Goal: Navigation & Orientation: Find specific page/section

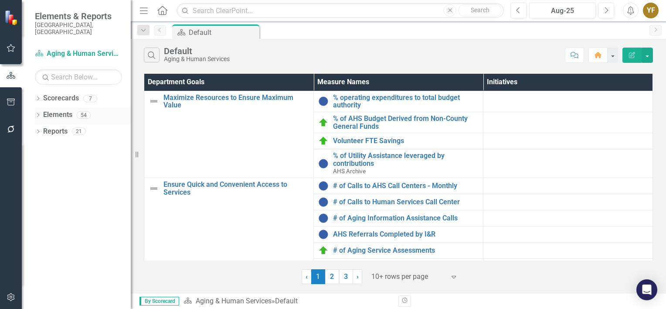
click at [37, 113] on icon "Dropdown" at bounding box center [38, 115] width 6 height 5
click at [63, 143] on link "Measure Name Measure" at bounding box center [67, 148] width 40 height 10
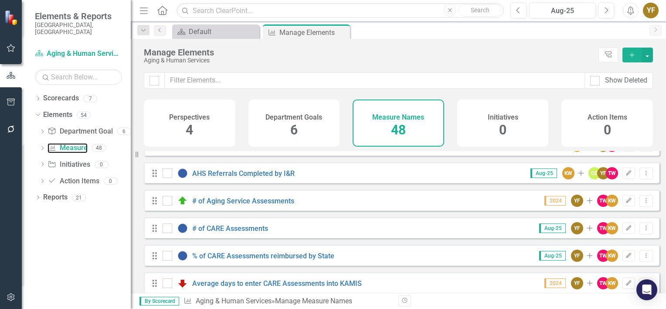
scroll to position [155, 0]
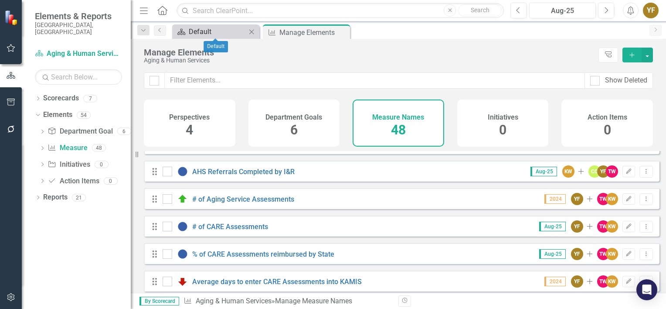
click at [207, 29] on div "Default" at bounding box center [218, 31] width 58 height 11
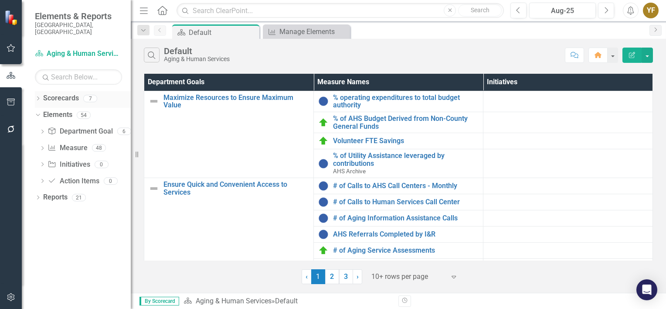
click at [35, 97] on icon "Dropdown" at bounding box center [38, 99] width 6 height 5
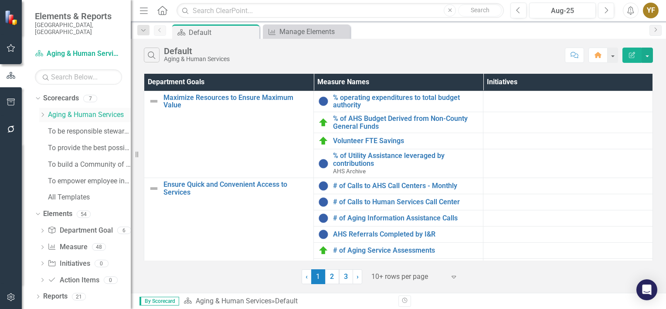
click at [71, 110] on link "Aging & Human Services" at bounding box center [89, 115] width 83 height 10
click at [44, 112] on icon "Dropdown" at bounding box center [42, 114] width 7 height 5
click at [44, 111] on div "Dropdown" at bounding box center [42, 114] width 7 height 7
click at [73, 242] on link "Measure Name Measure" at bounding box center [67, 247] width 40 height 10
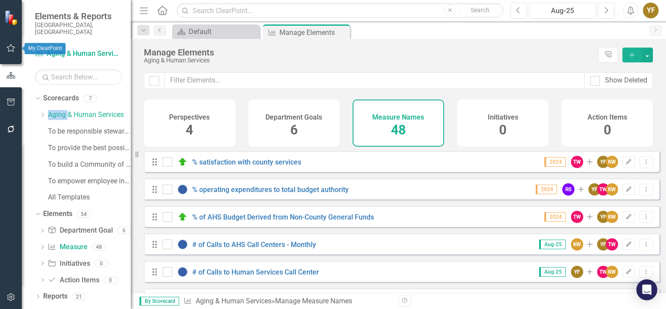
click at [10, 49] on icon "button" at bounding box center [11, 47] width 9 height 7
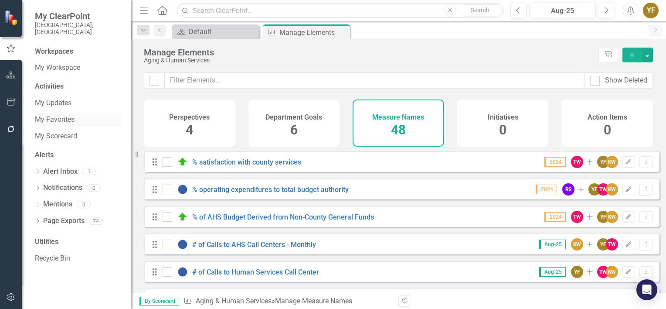
click at [49, 115] on link "My Favorites" at bounding box center [78, 120] width 87 height 10
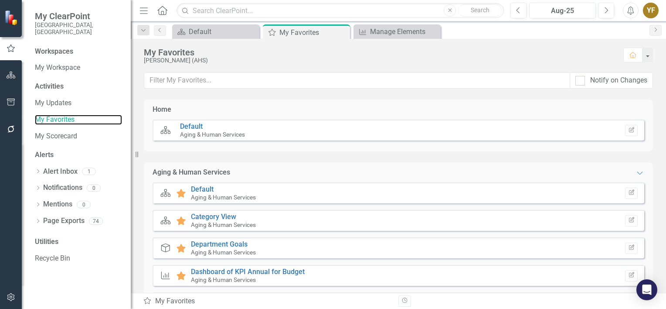
scroll to position [42, 0]
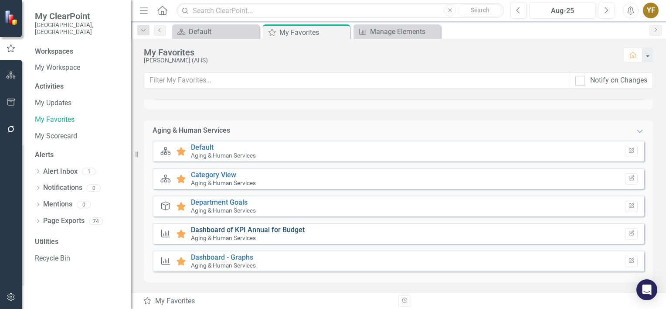
click at [227, 231] on link "Dashboard of KPI Annual for Budget" at bounding box center [248, 229] width 114 height 8
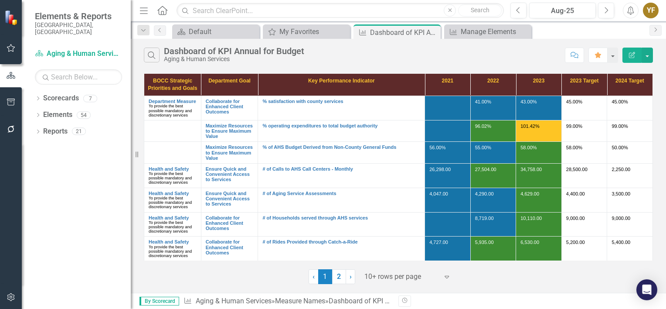
click at [444, 277] on icon "Expand" at bounding box center [446, 276] width 9 height 7
click at [436, 275] on div at bounding box center [401, 277] width 74 height 12
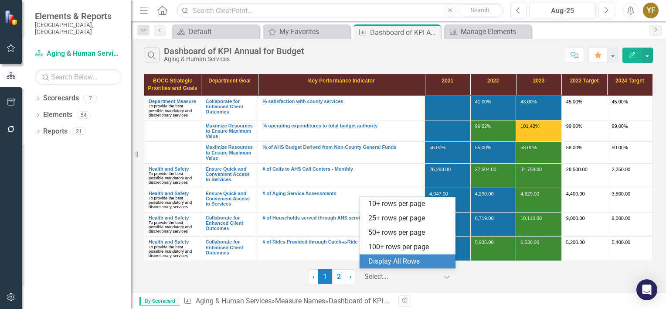
click at [397, 260] on div "Display All Rows" at bounding box center [409, 261] width 82 height 10
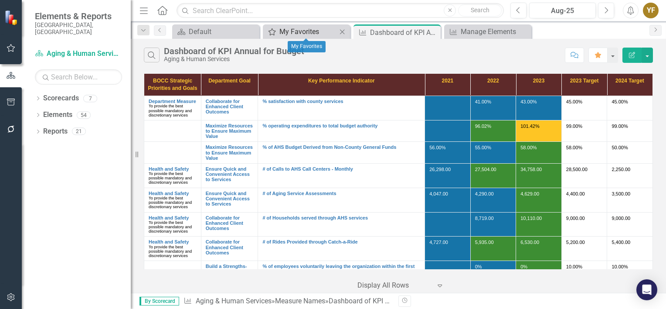
click at [318, 31] on div "My Favorites" at bounding box center [308, 31] width 58 height 11
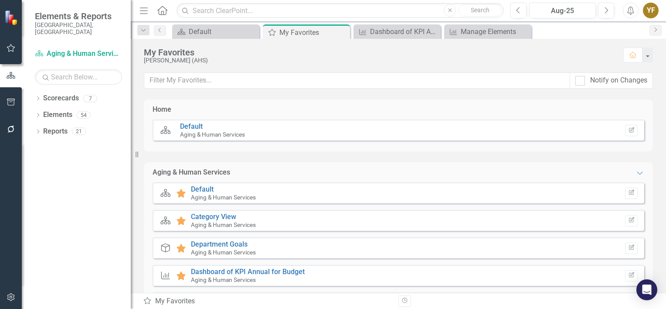
scroll to position [42, 0]
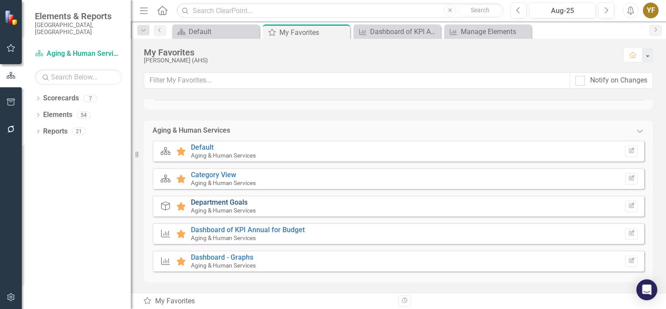
click at [217, 202] on link "Department Goals" at bounding box center [219, 202] width 57 height 8
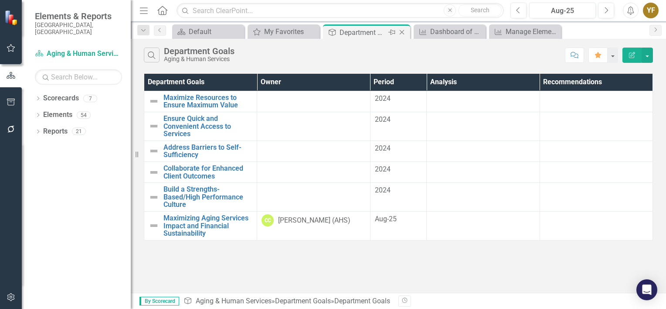
click at [399, 31] on icon "Close" at bounding box center [401, 32] width 9 height 7
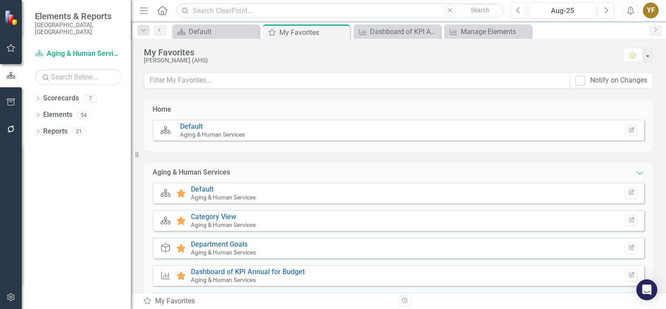
scroll to position [42, 0]
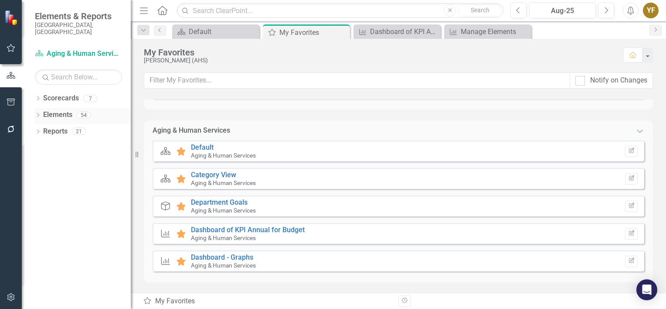
click at [38, 108] on div "Dropdown Elements 54" at bounding box center [83, 116] width 96 height 17
click at [37, 130] on icon "Dropdown" at bounding box center [38, 132] width 6 height 5
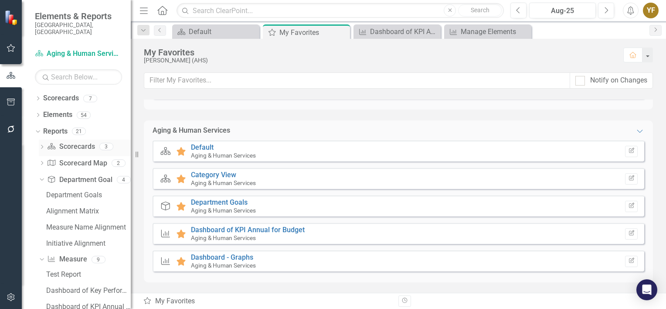
click at [42, 145] on icon "Dropdown" at bounding box center [42, 147] width 6 height 5
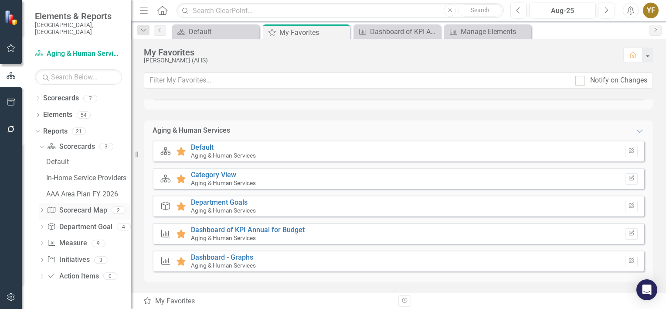
click at [42, 207] on div "Dropdown" at bounding box center [42, 210] width 6 height 7
click at [61, 190] on div "Aging and Human Services Scorecard MAP" at bounding box center [88, 194] width 85 height 8
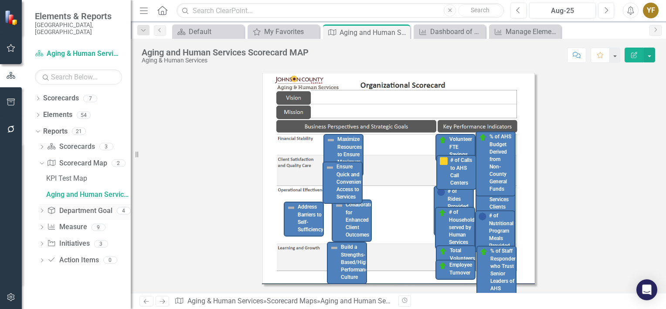
click at [42, 209] on icon "Dropdown" at bounding box center [42, 211] width 6 height 5
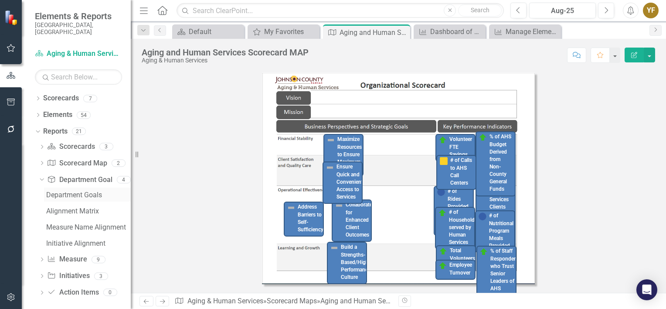
click at [62, 187] on link "Department Goals" at bounding box center [87, 194] width 87 height 14
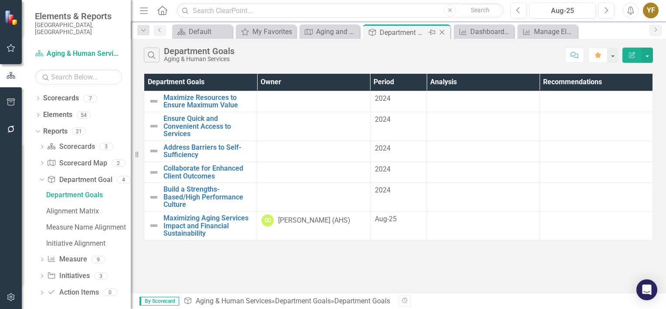
click at [441, 34] on icon "Close" at bounding box center [441, 32] width 9 height 7
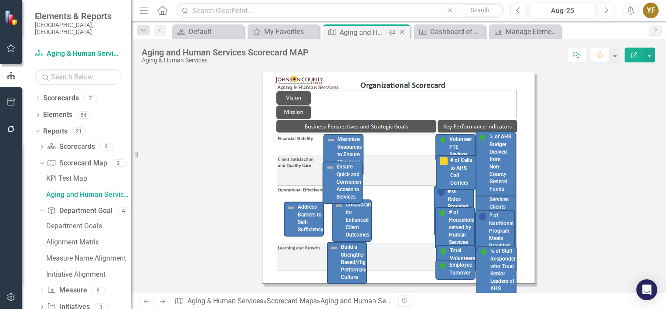
click at [400, 30] on icon "Close" at bounding box center [401, 32] width 9 height 7
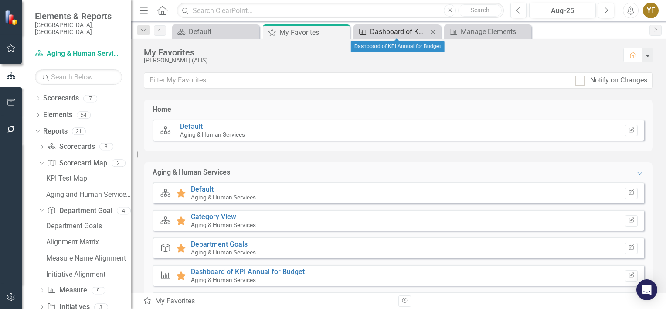
click at [398, 30] on div "Dashboard of KPI Annual for Budget" at bounding box center [399, 31] width 58 height 11
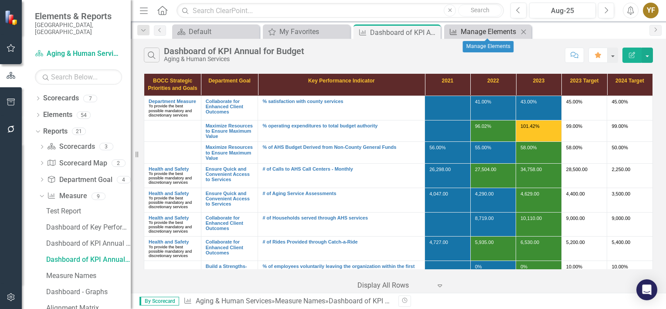
click at [483, 30] on div "Manage Elements" at bounding box center [490, 31] width 58 height 11
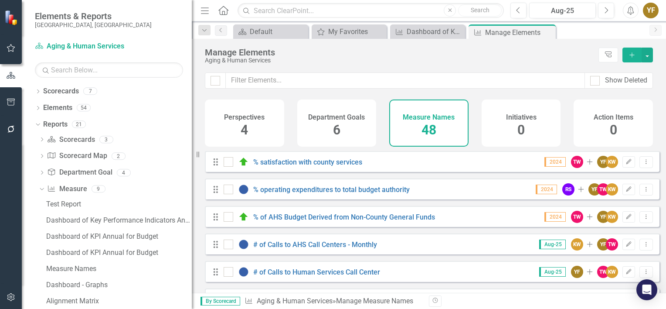
drag, startPoint x: 132, startPoint y: 241, endPoint x: 192, endPoint y: 254, distance: 61.6
click at [192, 254] on div "Resize" at bounding box center [195, 154] width 7 height 309
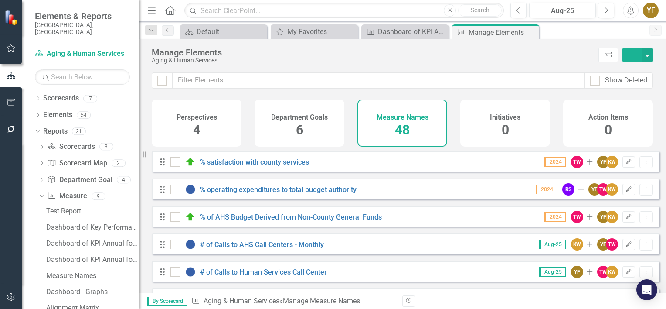
drag, startPoint x: 192, startPoint y: 192, endPoint x: 139, endPoint y: 193, distance: 53.6
click at [139, 193] on div "Resize" at bounding box center [142, 154] width 7 height 309
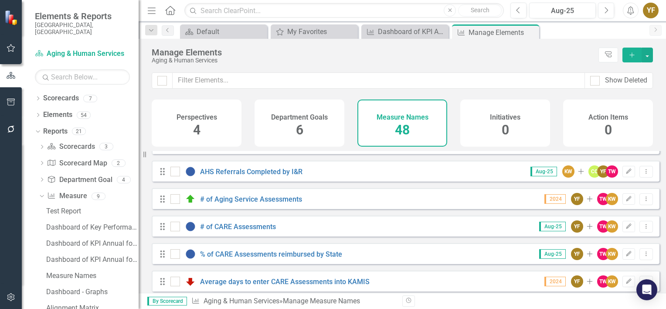
scroll to position [156, 0]
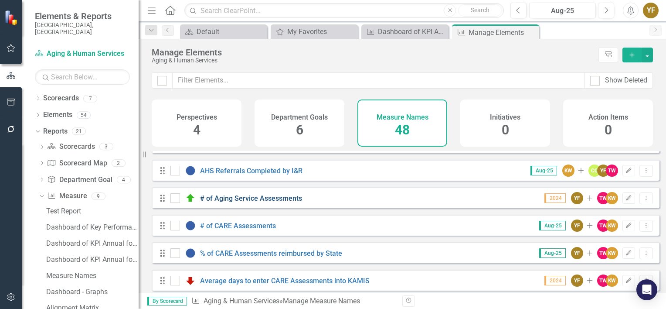
click at [284, 202] on link "# of Aging Service Assessments" at bounding box center [251, 198] width 102 height 8
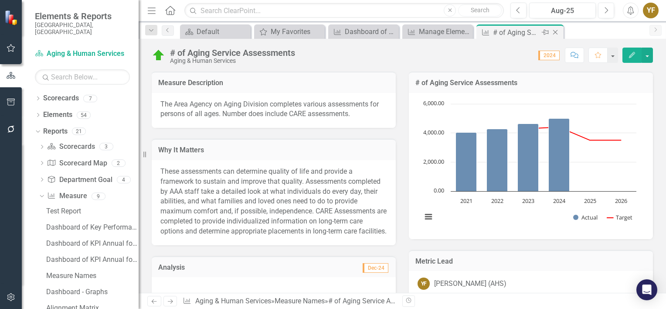
click at [556, 31] on icon "Close" at bounding box center [555, 32] width 9 height 7
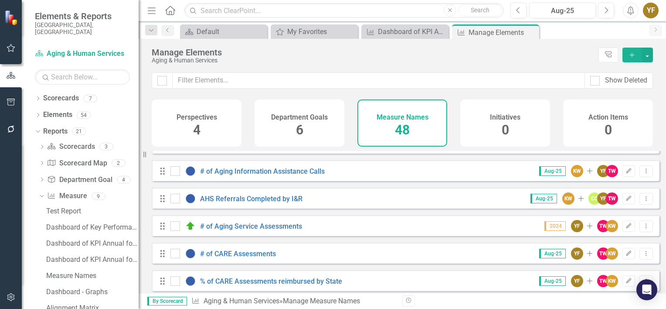
scroll to position [129, 0]
click at [292, 175] on link "# of Aging Information Assistance Calls" at bounding box center [262, 170] width 125 height 8
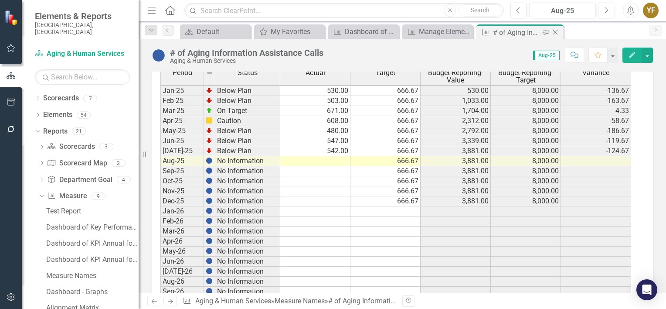
click at [557, 32] on icon "Close" at bounding box center [555, 32] width 9 height 7
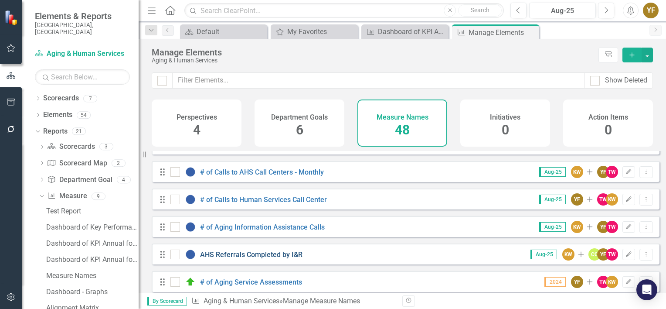
click at [281, 258] on link "AHS Referrals Completed by I&R" at bounding box center [251, 254] width 102 height 8
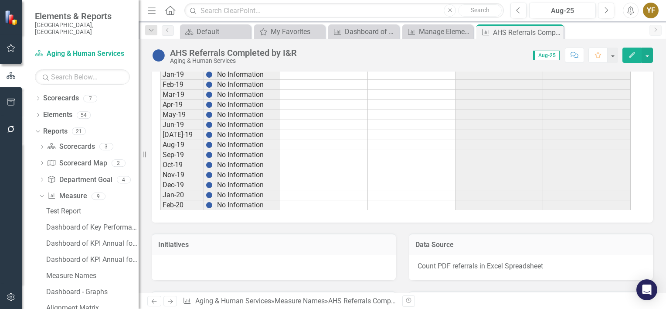
scroll to position [498, 0]
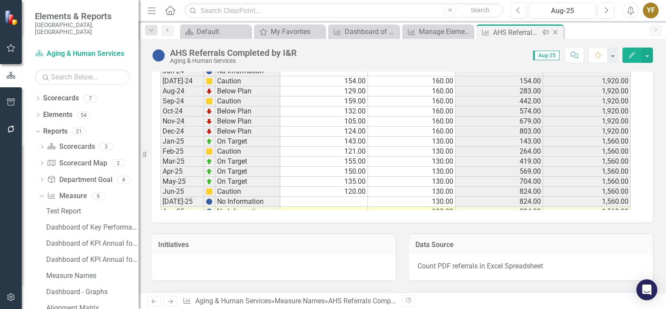
click at [555, 29] on icon "Close" at bounding box center [555, 32] width 9 height 7
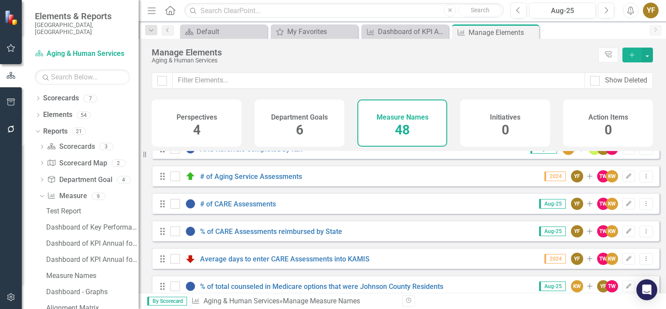
scroll to position [178, 0]
click at [289, 180] on link "# of Aging Service Assessments" at bounding box center [251, 176] width 102 height 8
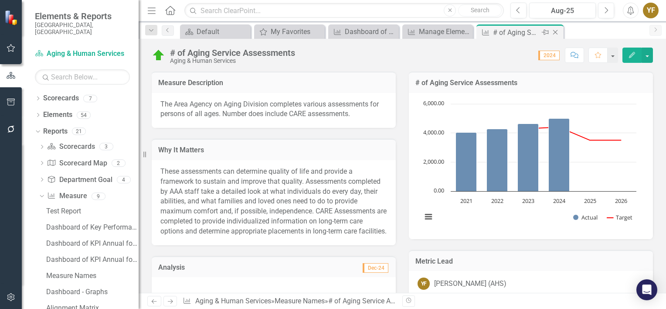
click at [556, 31] on icon "Close" at bounding box center [555, 32] width 9 height 7
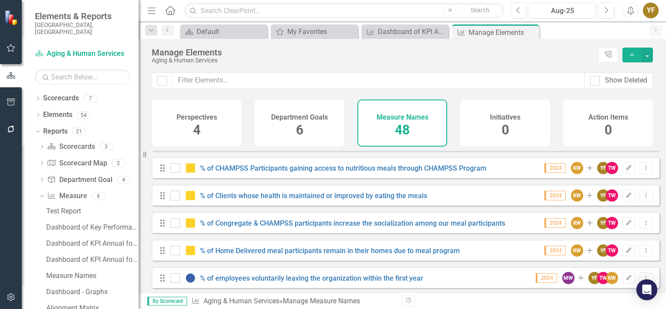
scroll to position [599, 0]
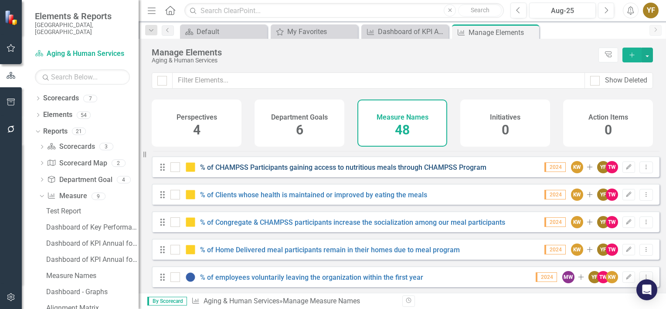
click at [351, 171] on link "% of CHAMPSS Participants gaining access to nutritious meals through CHAMPSS Pr…" at bounding box center [343, 167] width 286 height 8
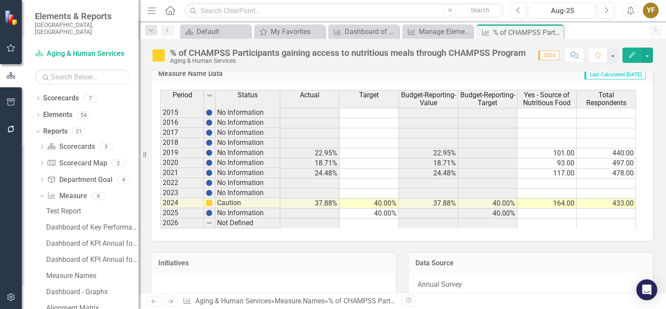
scroll to position [522, 0]
click at [554, 32] on icon at bounding box center [555, 32] width 5 height 5
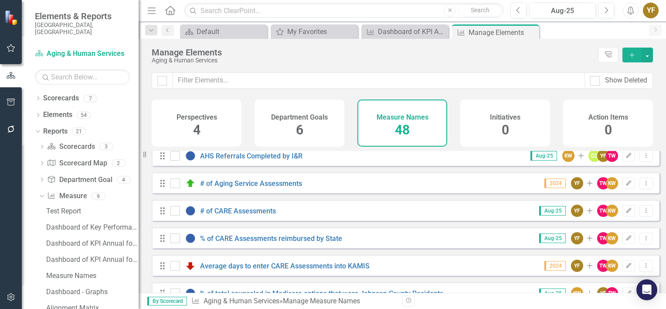
scroll to position [171, 0]
click at [221, 242] on link "% of CARE Assessments reimbursed by State" at bounding box center [271, 238] width 142 height 8
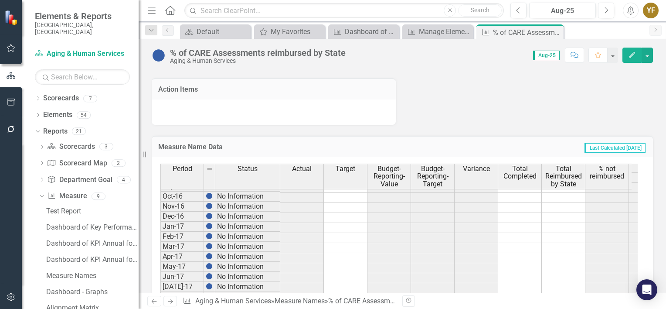
scroll to position [277, 0]
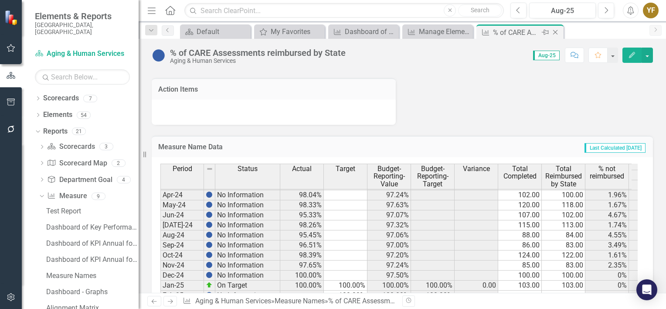
click at [556, 31] on icon at bounding box center [555, 32] width 5 height 5
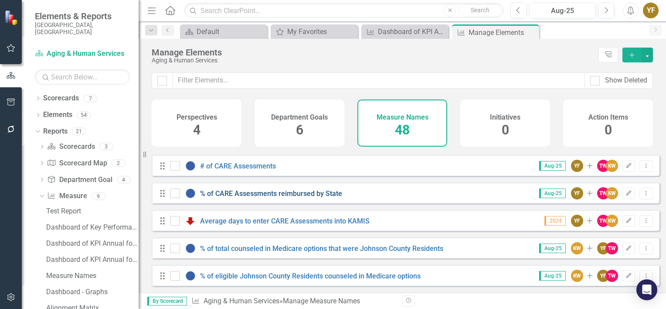
click at [300, 197] on link "% of CARE Assessments reimbursed by State" at bounding box center [271, 193] width 142 height 8
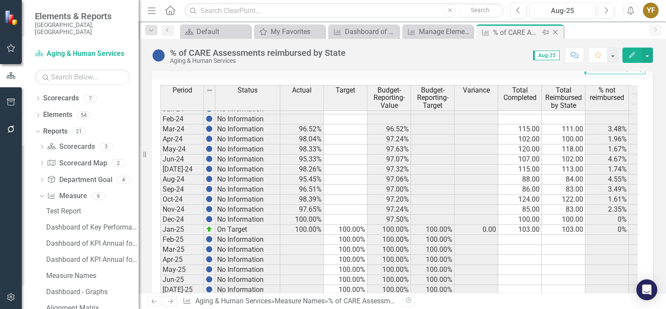
click at [555, 33] on icon "Close" at bounding box center [555, 32] width 9 height 7
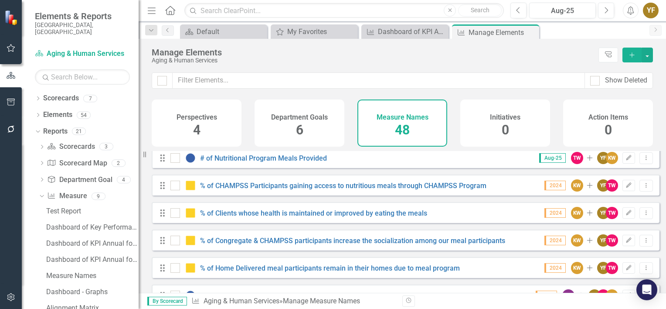
scroll to position [580, 0]
click at [295, 217] on link "% of Clients whose health is maintained or improved by eating the meals" at bounding box center [313, 213] width 227 height 8
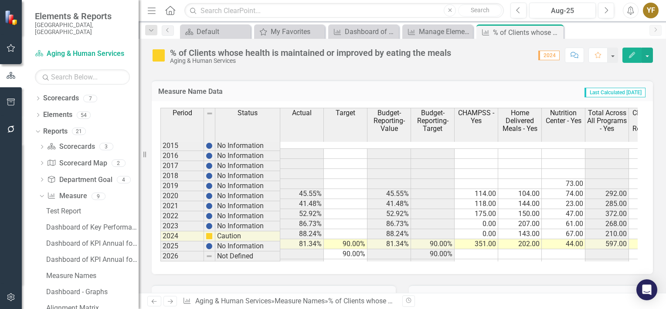
scroll to position [502, 0]
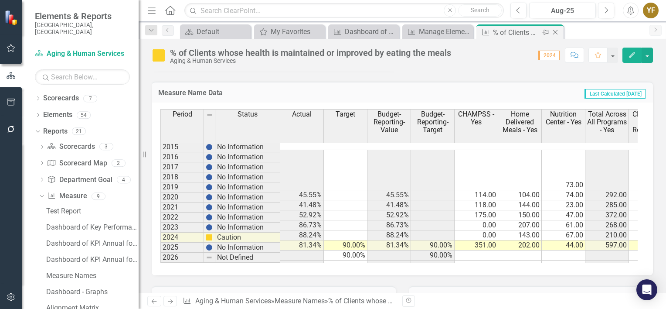
click at [555, 34] on icon "Close" at bounding box center [555, 32] width 9 height 7
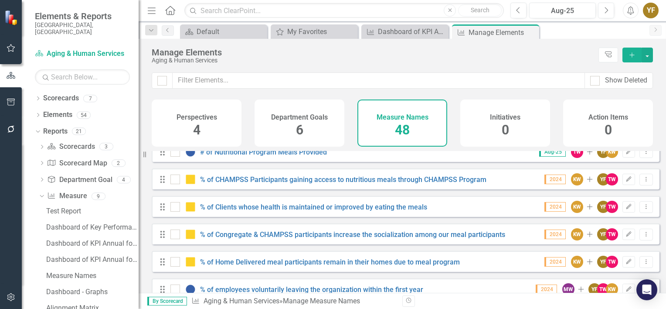
scroll to position [586, 0]
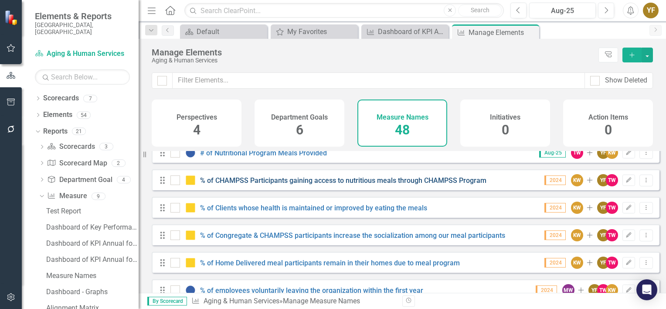
click at [354, 184] on link "% of CHAMPSS Participants gaining access to nutritious meals through CHAMPSS Pr…" at bounding box center [343, 180] width 286 height 8
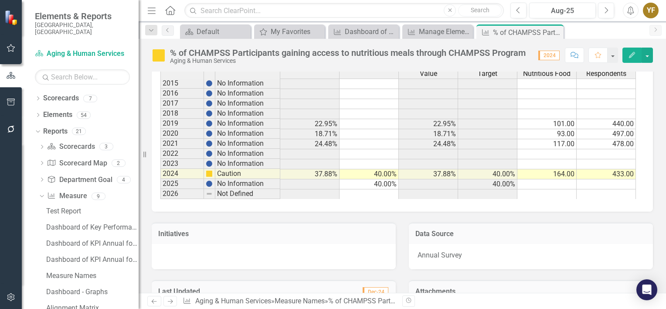
scroll to position [551, 0]
click at [557, 31] on icon "Close" at bounding box center [555, 32] width 9 height 7
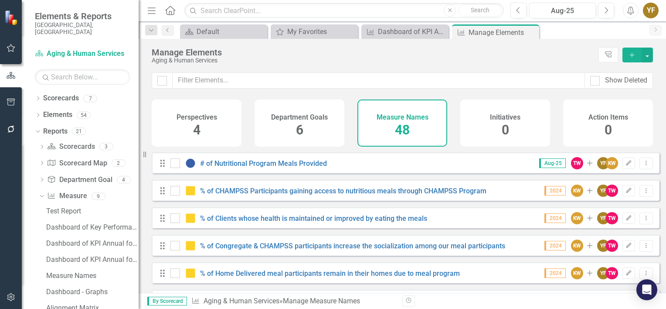
scroll to position [575, 0]
click at [81, 255] on div "Dashboard of KPI Annual for Budget" at bounding box center [92, 259] width 92 height 8
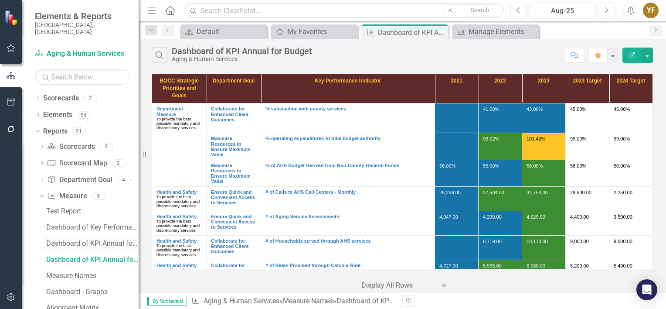
click at [81, 239] on div "Dashboard of KPI Annual for Budget" at bounding box center [92, 243] width 92 height 8
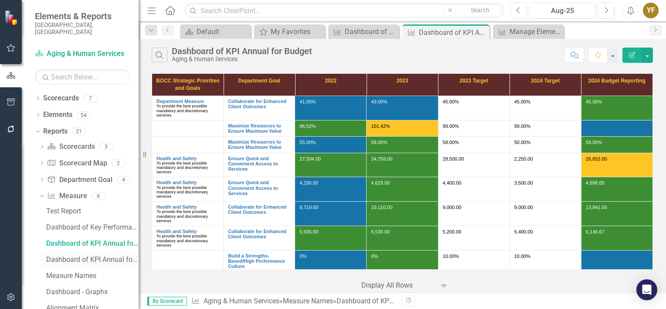
click at [72, 255] on div "Dashboard of KPI Annual for Budget" at bounding box center [92, 259] width 92 height 8
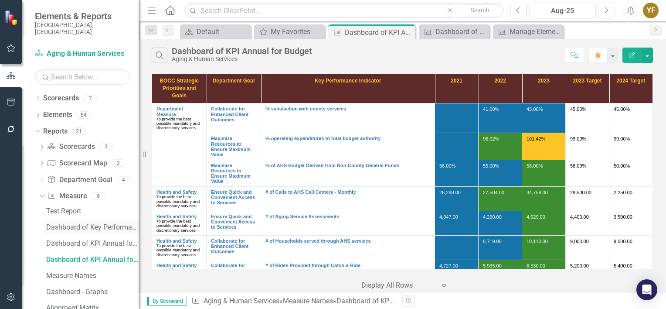
click at [76, 223] on div "Dashboard of Key Performance Indicators Annual for Budget 2026" at bounding box center [92, 227] width 92 height 8
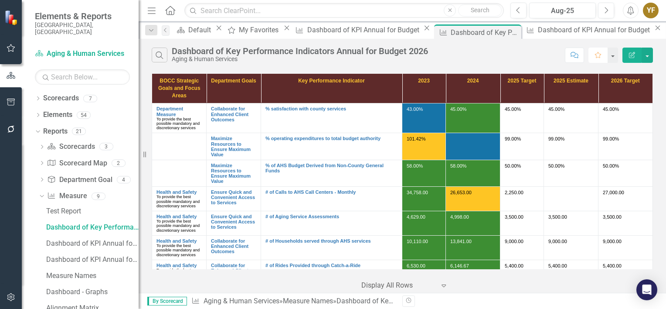
click at [560, 54] on icon "Favorite" at bounding box center [598, 55] width 8 height 6
click at [560, 31] on icon "Close" at bounding box center [657, 27] width 9 height 7
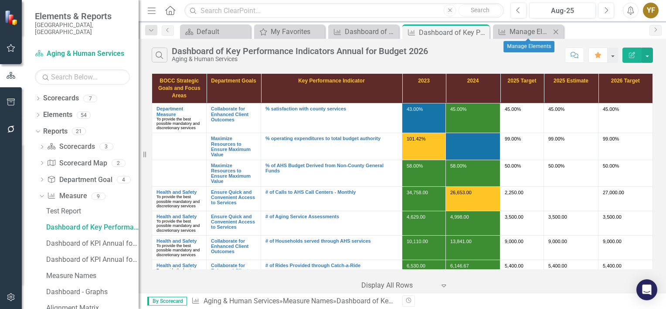
click at [555, 31] on icon at bounding box center [555, 31] width 5 height 5
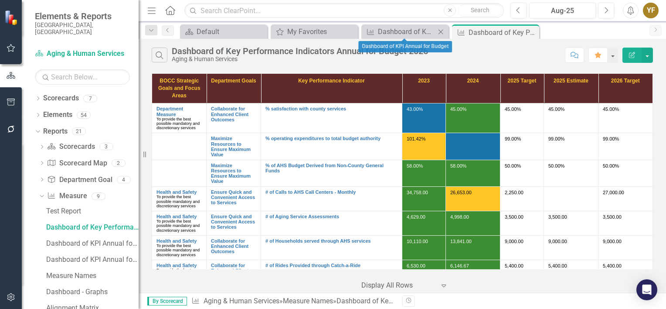
click at [441, 31] on icon "Close" at bounding box center [440, 31] width 9 height 7
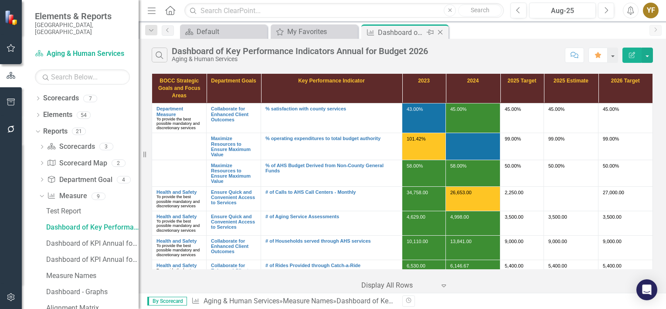
click at [440, 32] on icon at bounding box center [440, 32] width 5 height 5
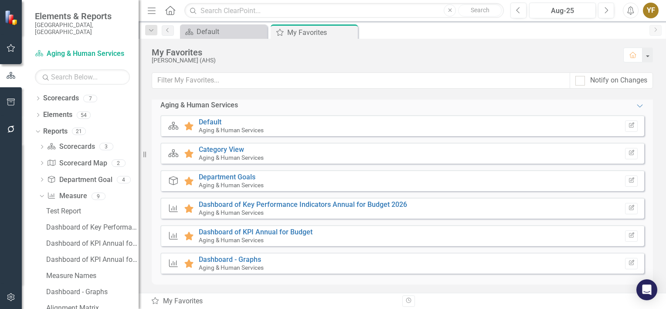
scroll to position [69, 0]
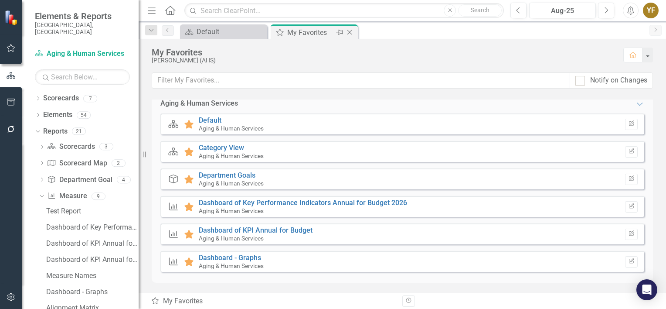
click at [349, 30] on icon "Close" at bounding box center [349, 32] width 9 height 7
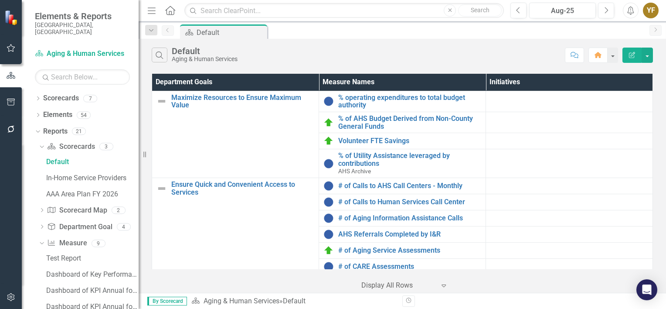
click at [560, 11] on div "YF" at bounding box center [651, 11] width 16 height 16
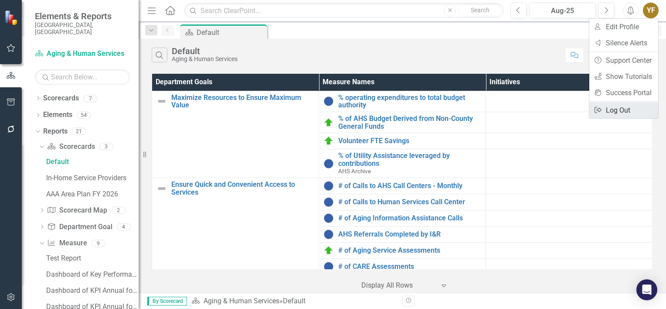
click at [560, 109] on link "Logout Log Out" at bounding box center [623, 110] width 69 height 16
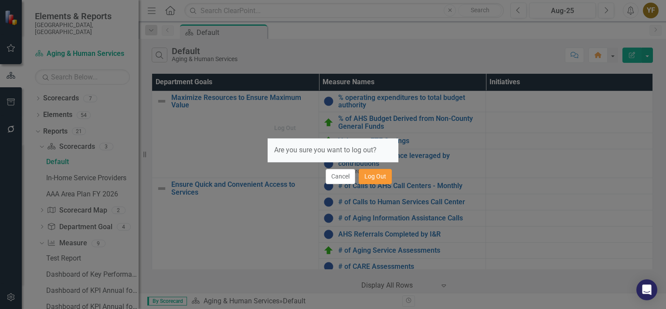
click at [376, 173] on button "Log Out" at bounding box center [375, 176] width 33 height 15
